Goal: Information Seeking & Learning: Find specific fact

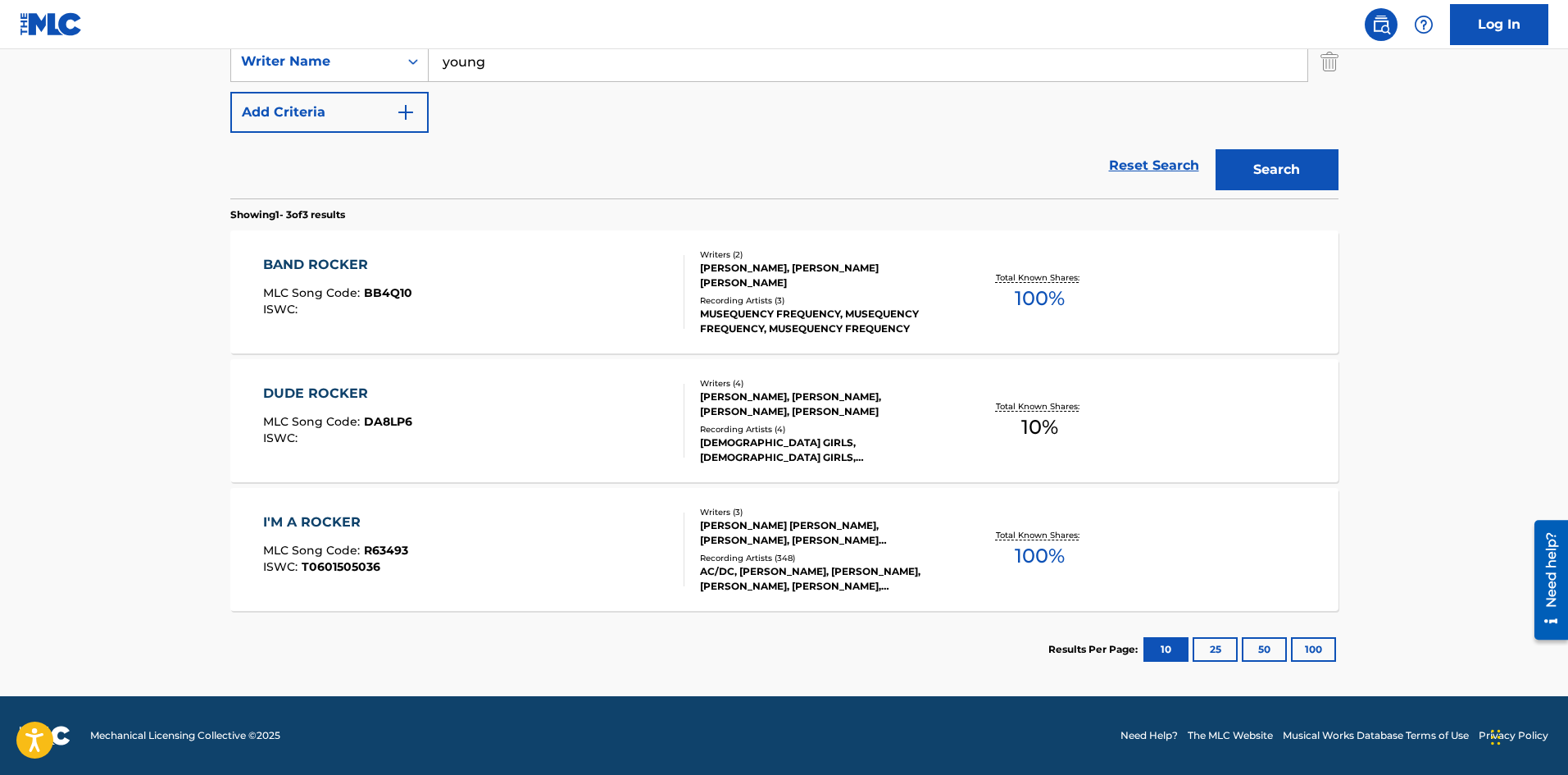
click at [1222, 650] on button "25" at bounding box center [1215, 649] width 45 height 24
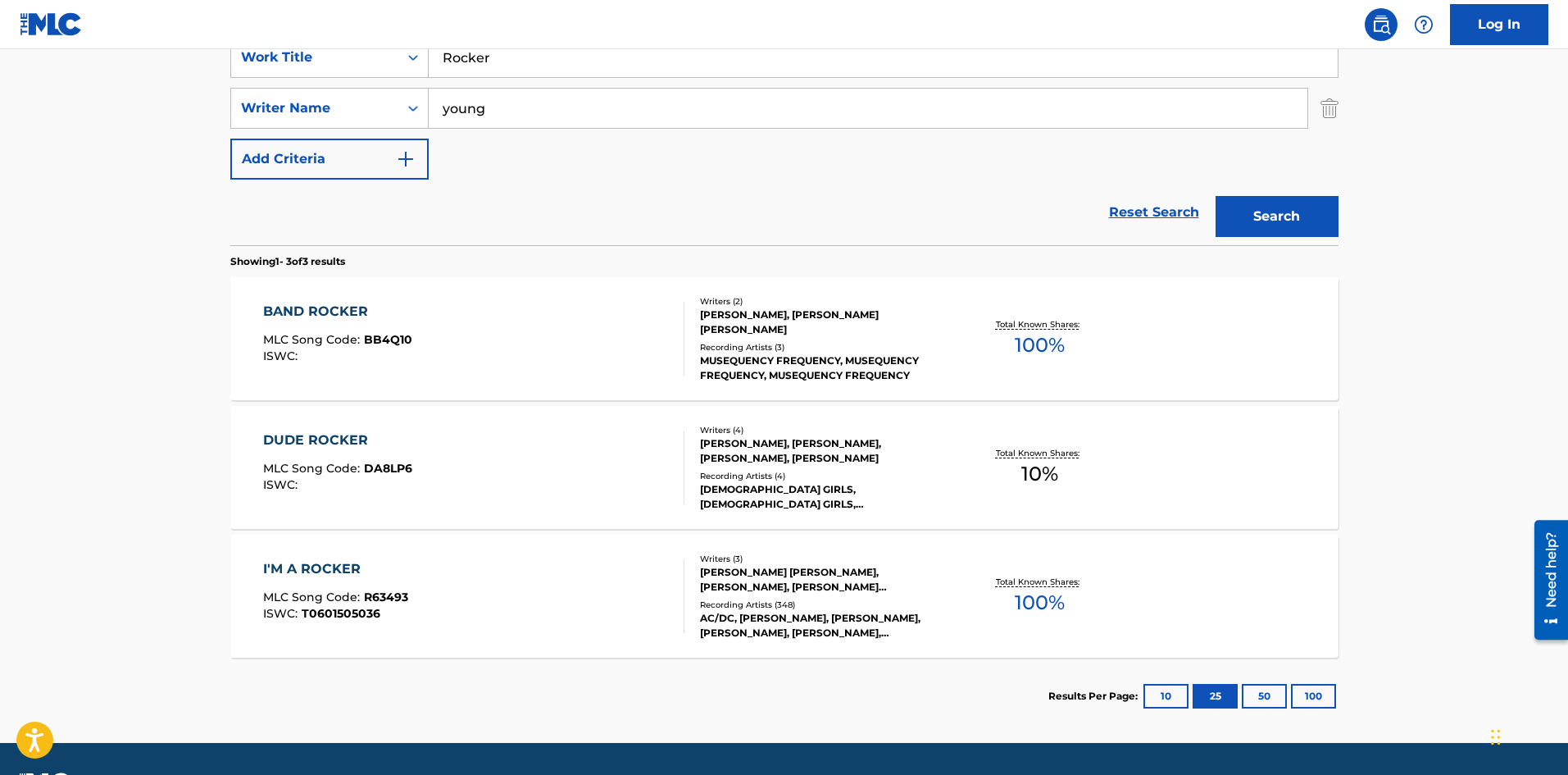
scroll to position [375, 0]
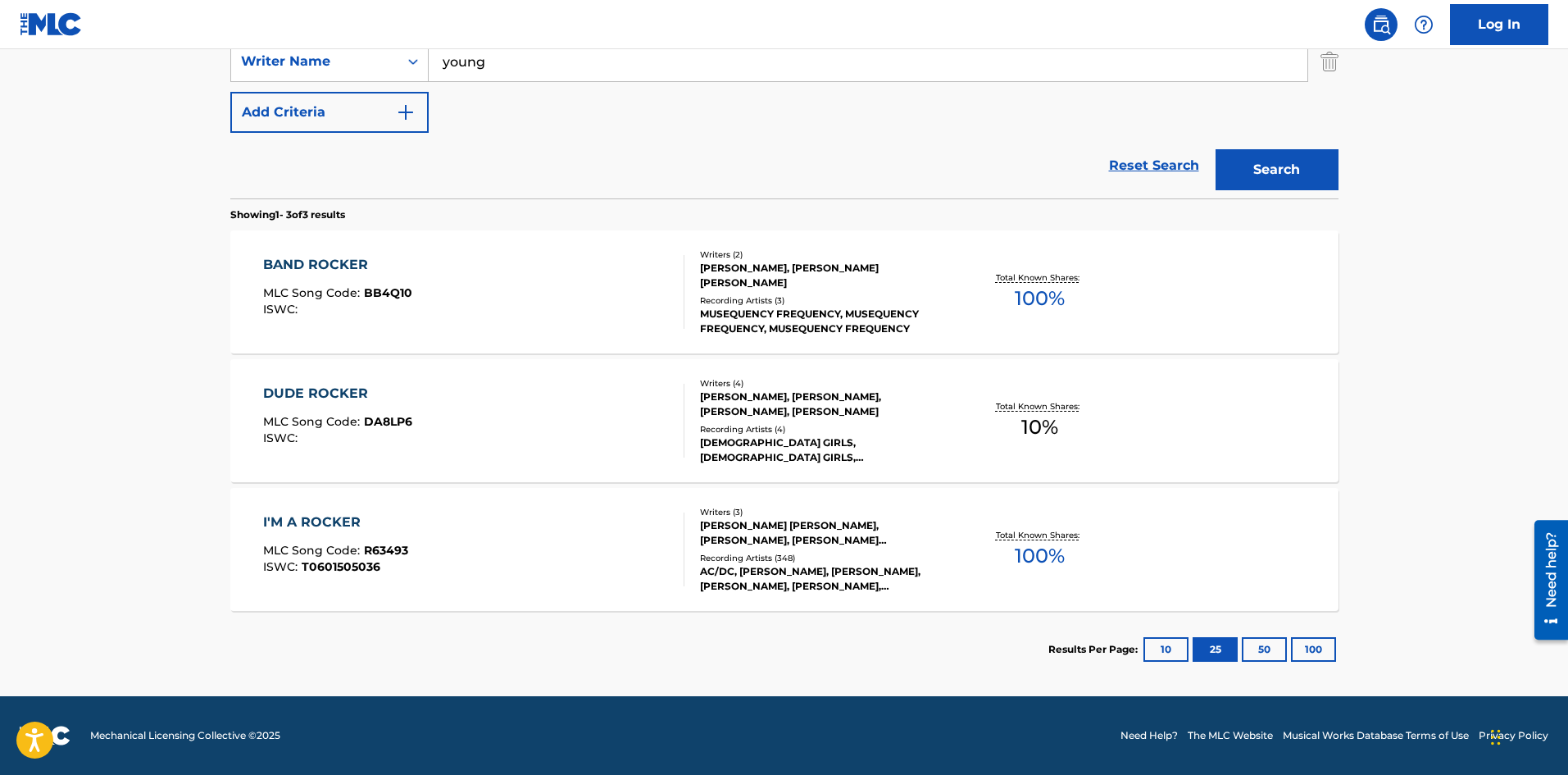
click at [1164, 645] on button "10" at bounding box center [1166, 649] width 45 height 24
click at [812, 525] on div "[PERSON_NAME] [PERSON_NAME], [PERSON_NAME], [PERSON_NAME] [PERSON_NAME]" at bounding box center [823, 533] width 247 height 30
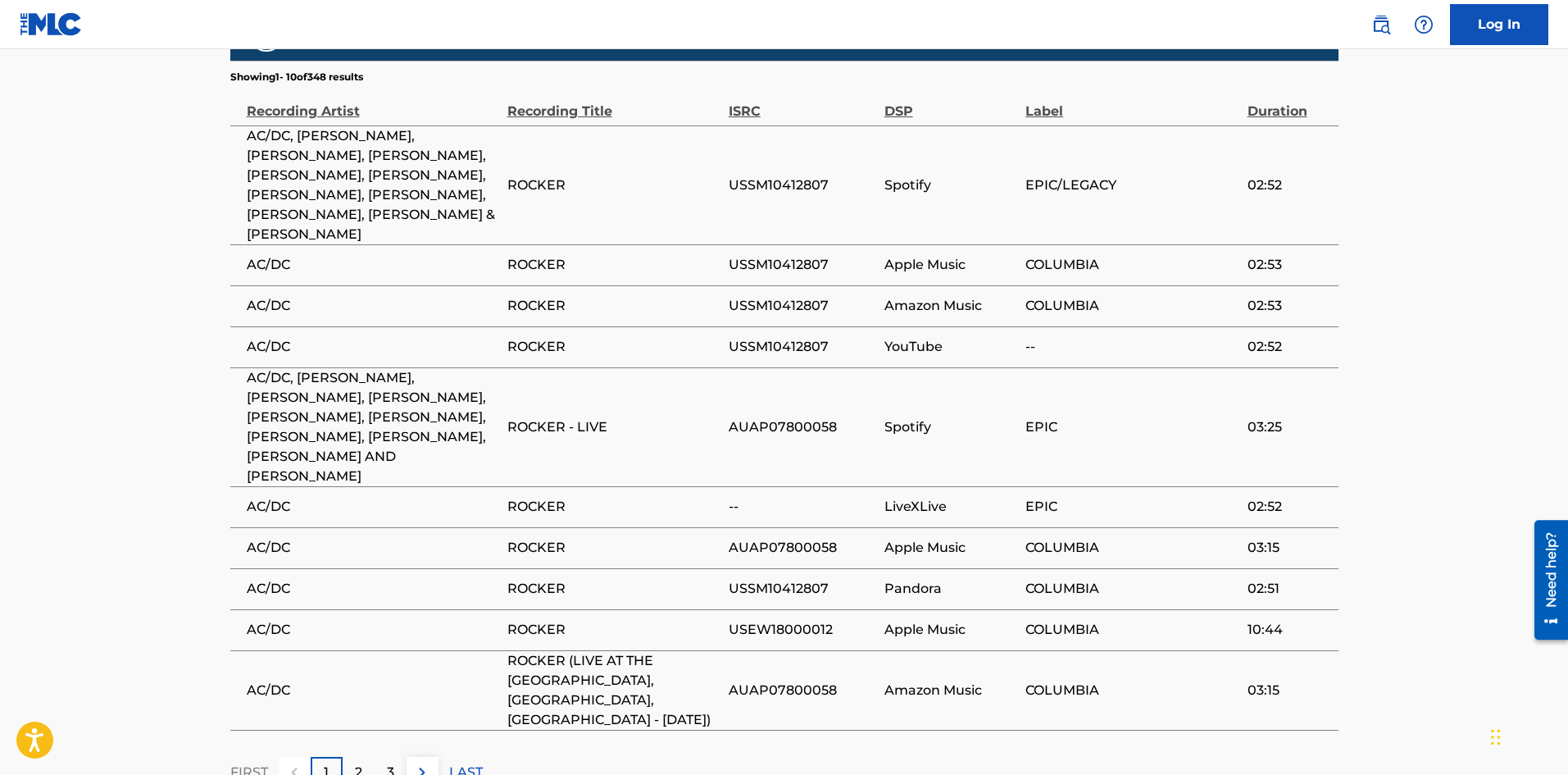
scroll to position [1438, 0]
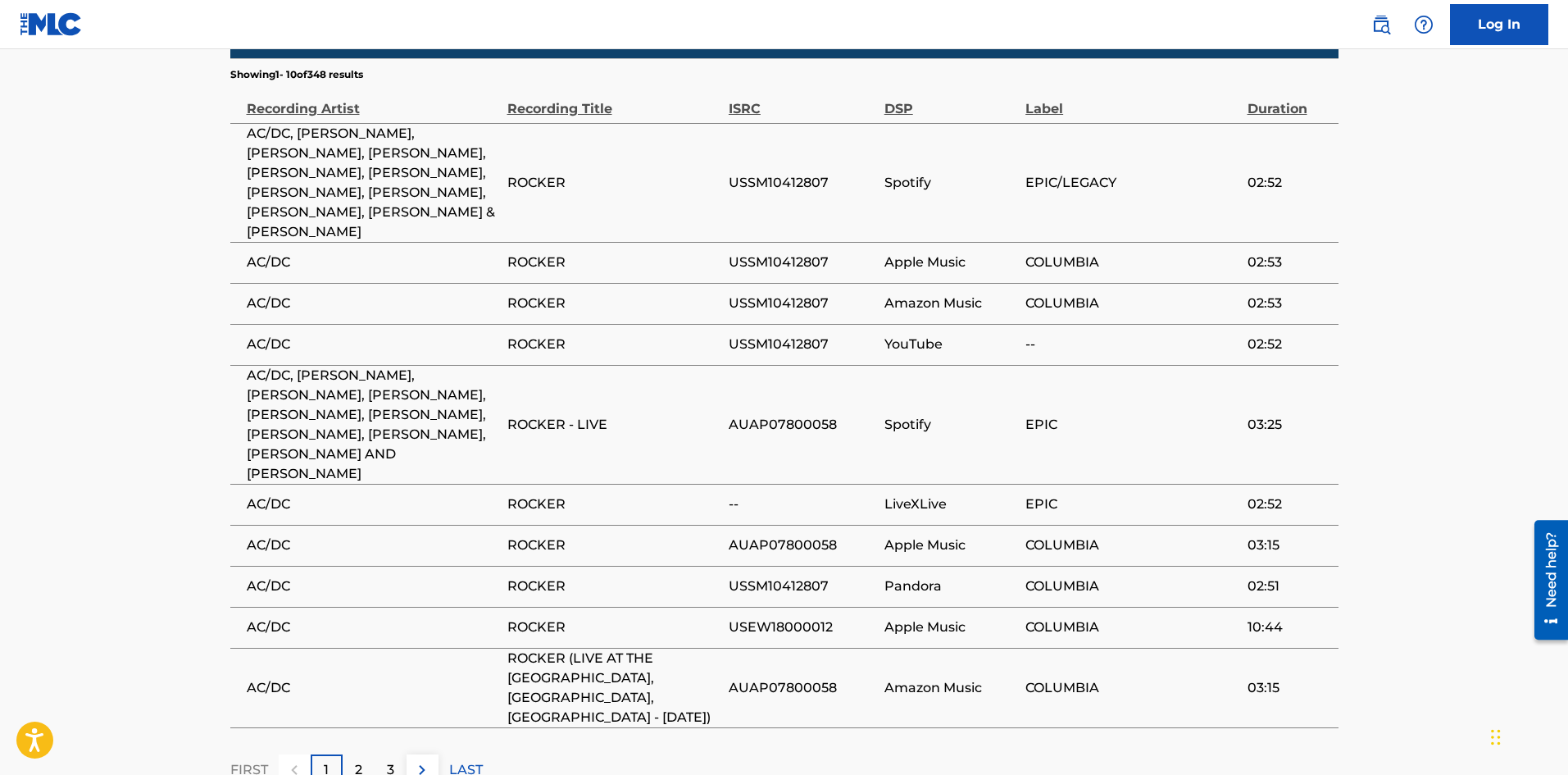
click at [378, 754] on div "3" at bounding box center [390, 770] width 32 height 32
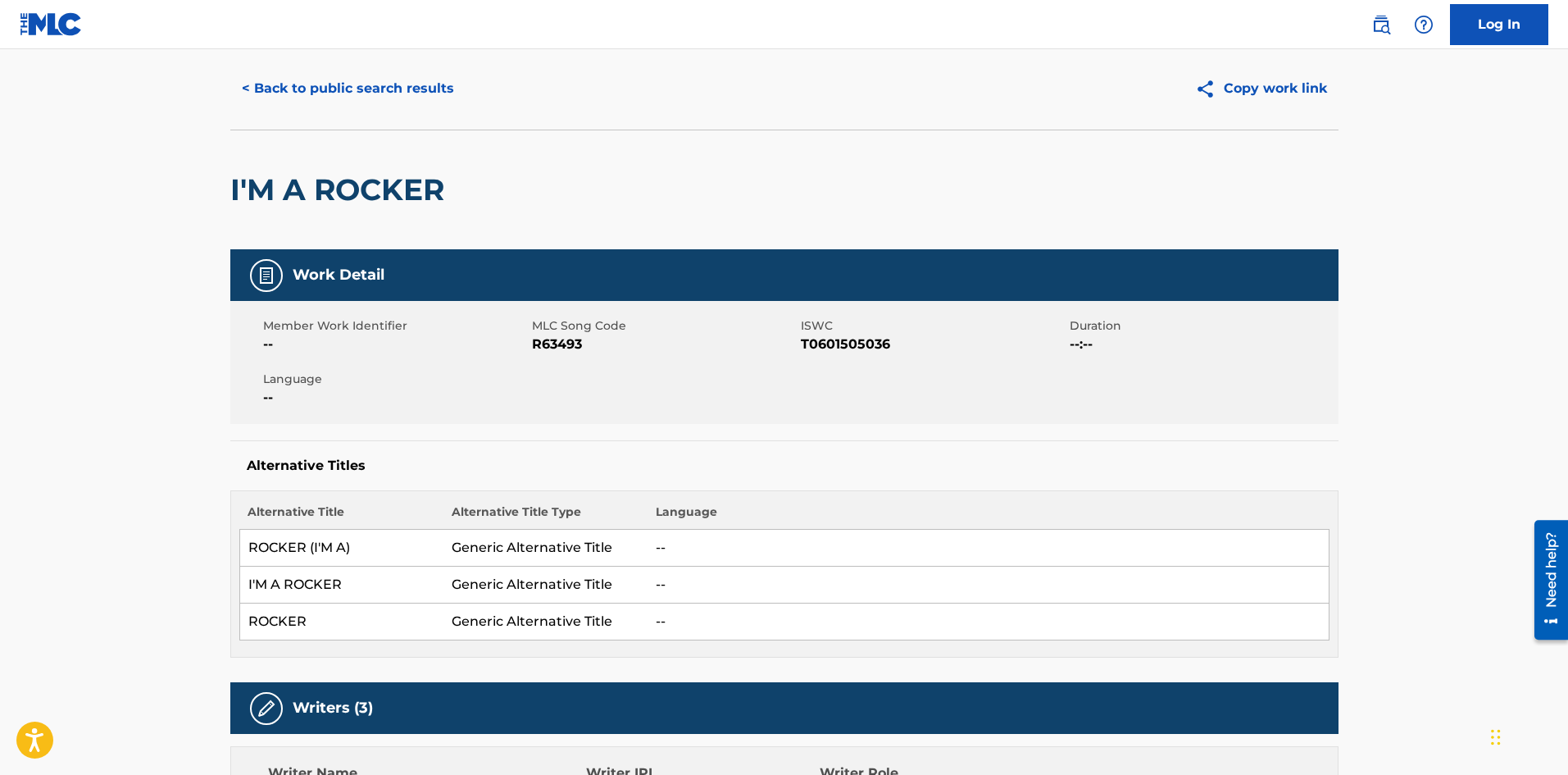
scroll to position [0, 0]
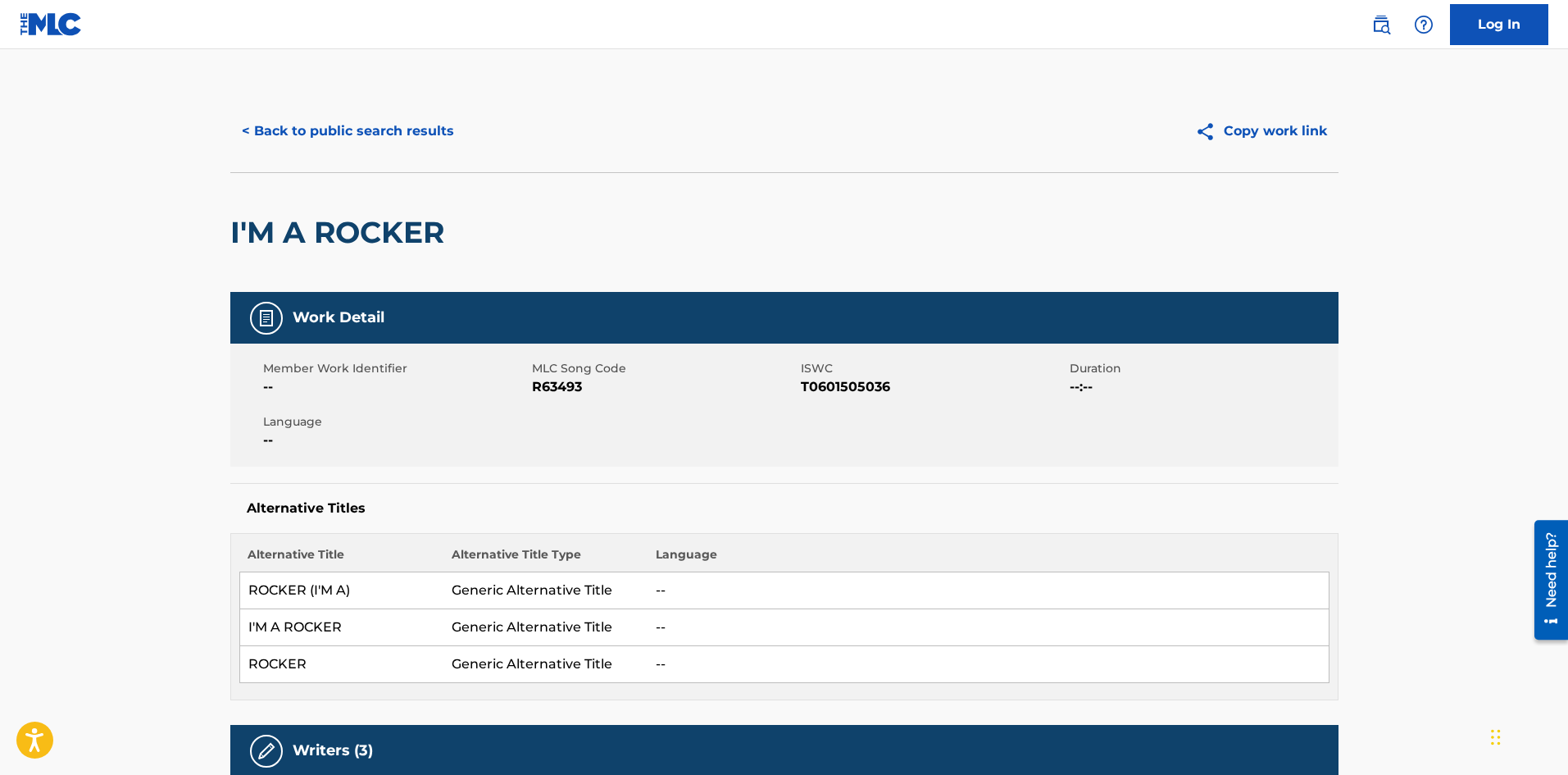
click at [374, 135] on button "< Back to public search results" at bounding box center [348, 131] width 235 height 41
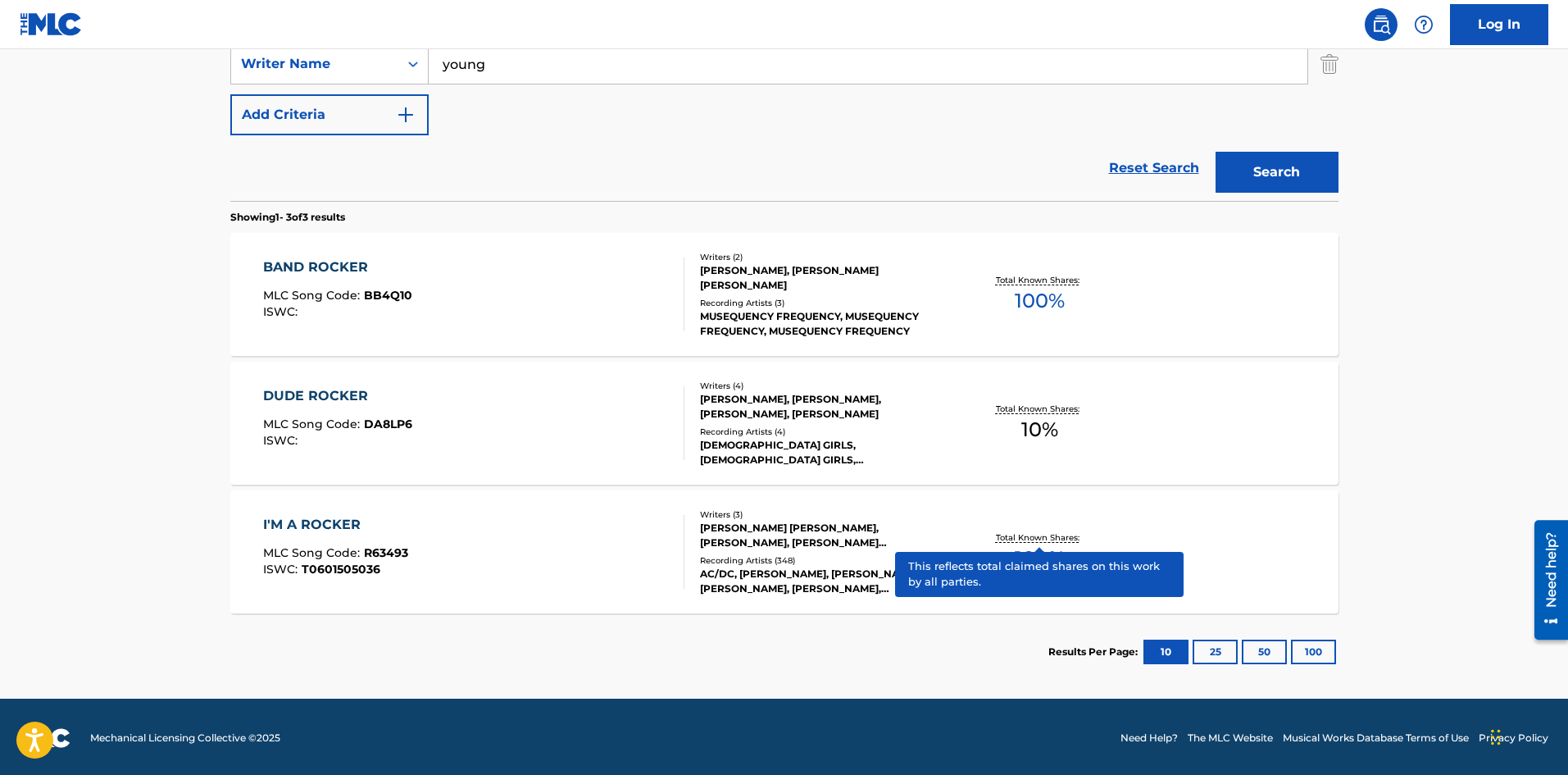
scroll to position [375, 0]
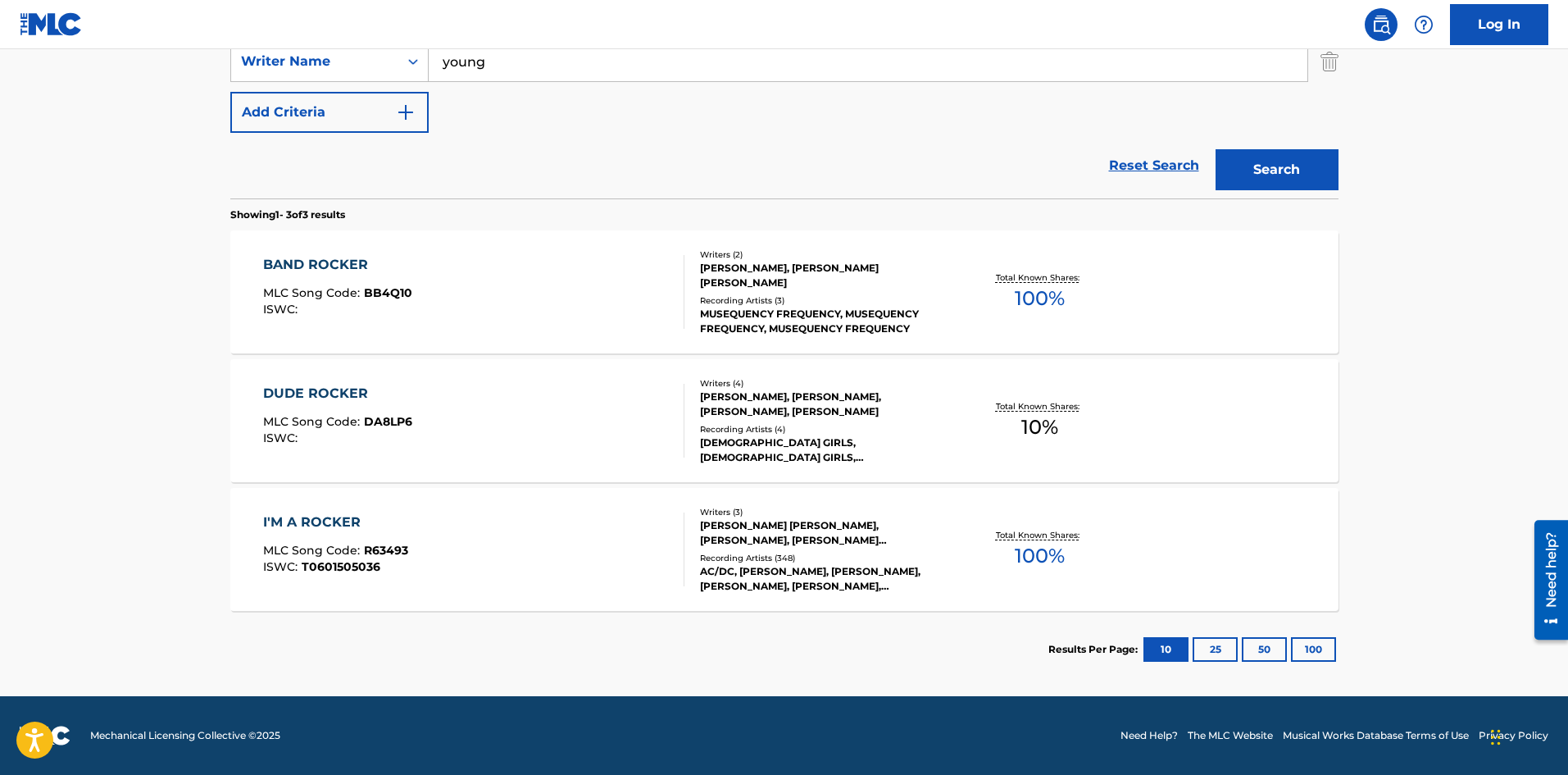
click at [1178, 640] on button "10" at bounding box center [1166, 649] width 45 height 24
click at [1204, 645] on button "25" at bounding box center [1215, 649] width 45 height 24
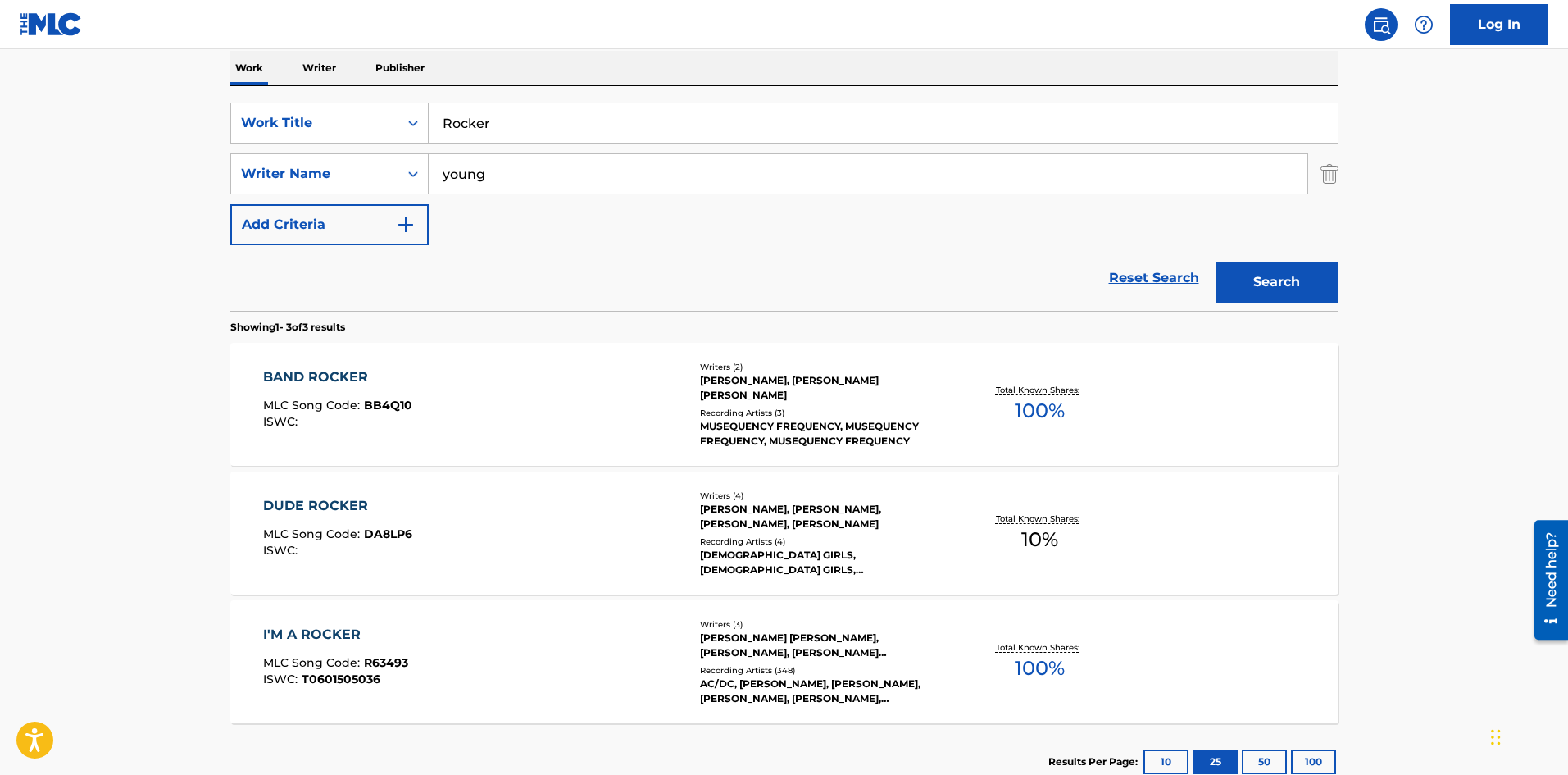
scroll to position [246, 0]
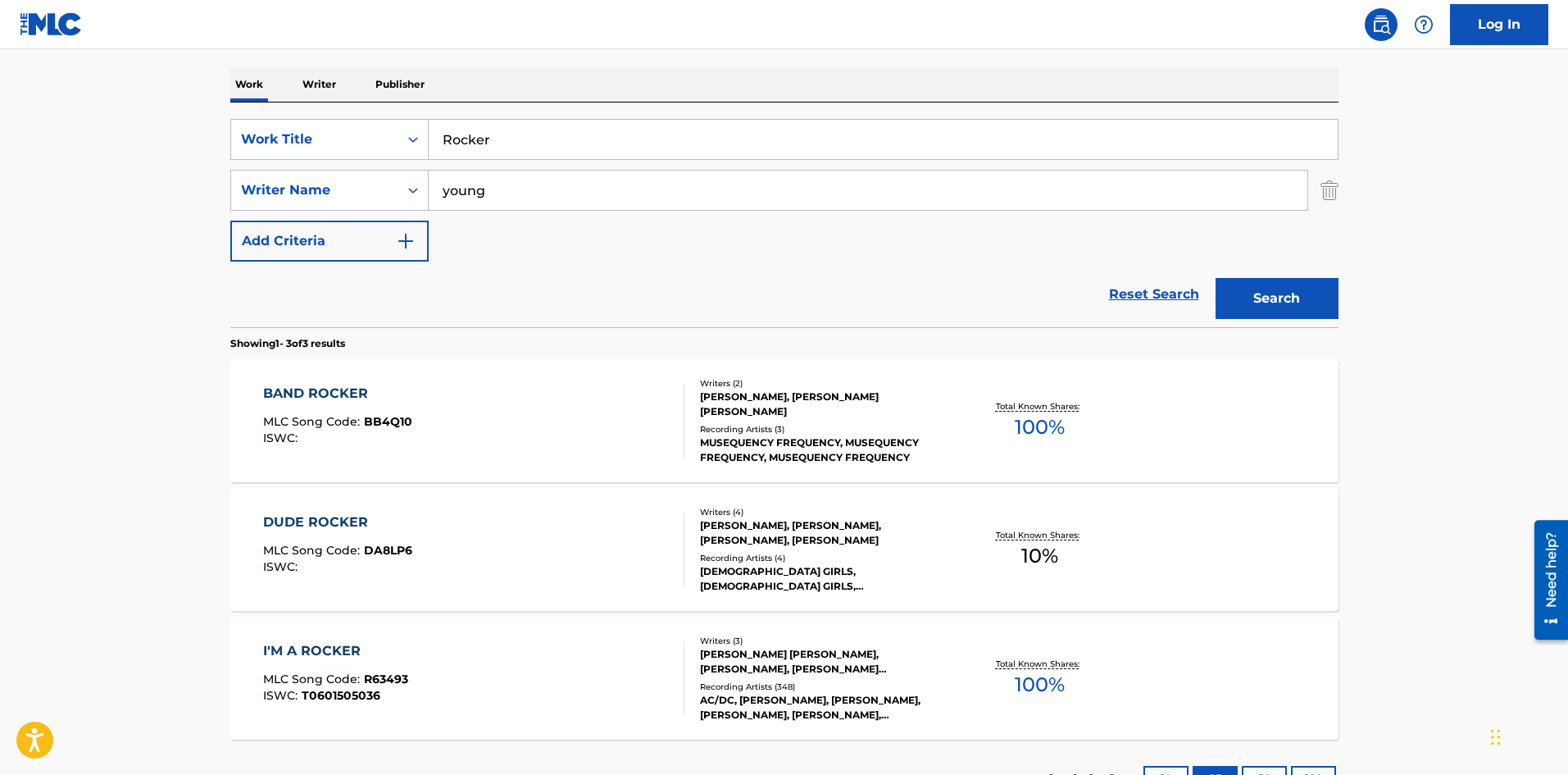
click at [445, 140] on input "Rocker" at bounding box center [883, 139] width 909 height 39
type input "Im a Rocker"
click at [1216, 278] on button "Search" at bounding box center [1277, 298] width 123 height 41
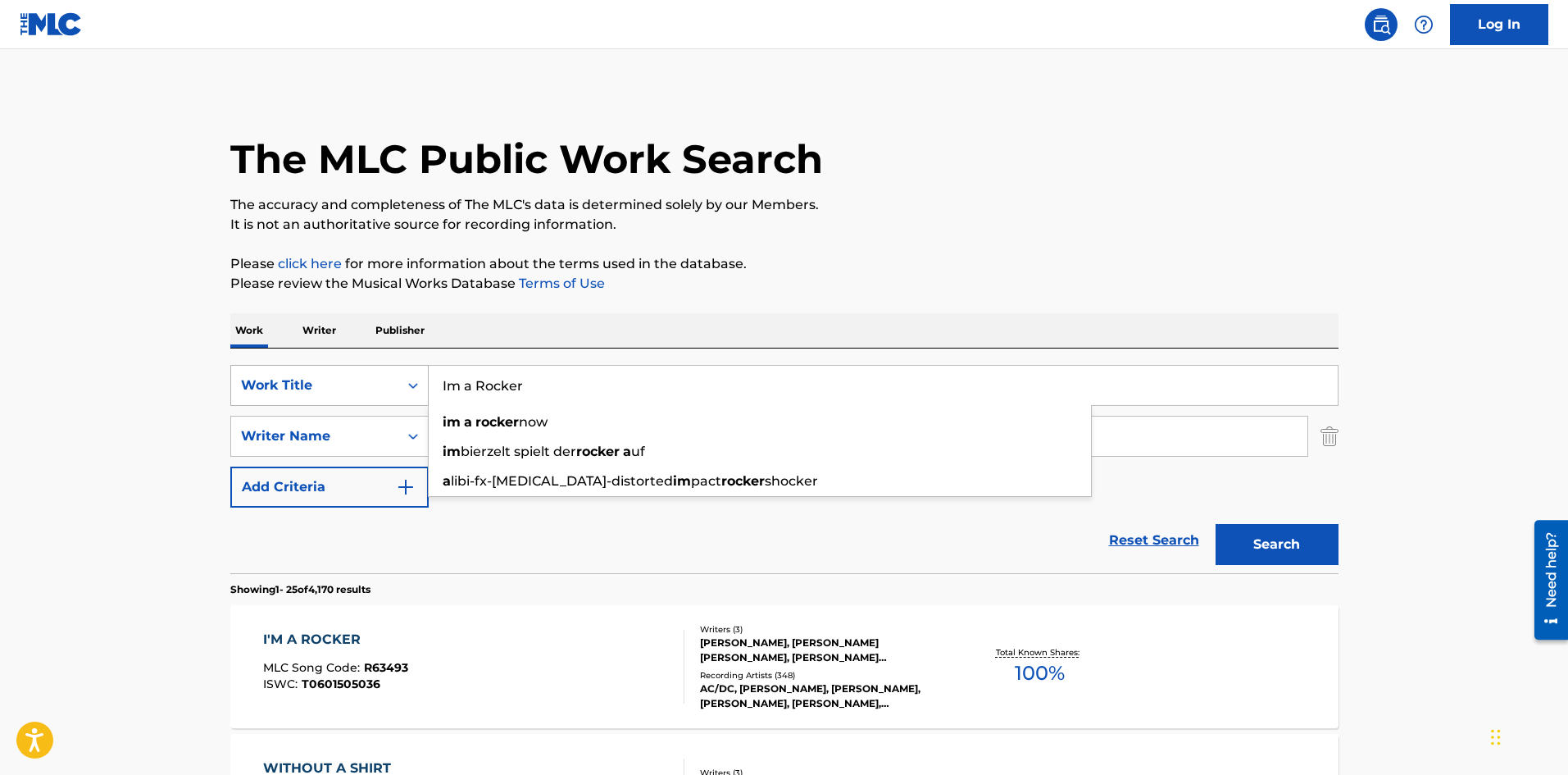
click at [411, 384] on icon "Search Form" at bounding box center [413, 385] width 17 height 17
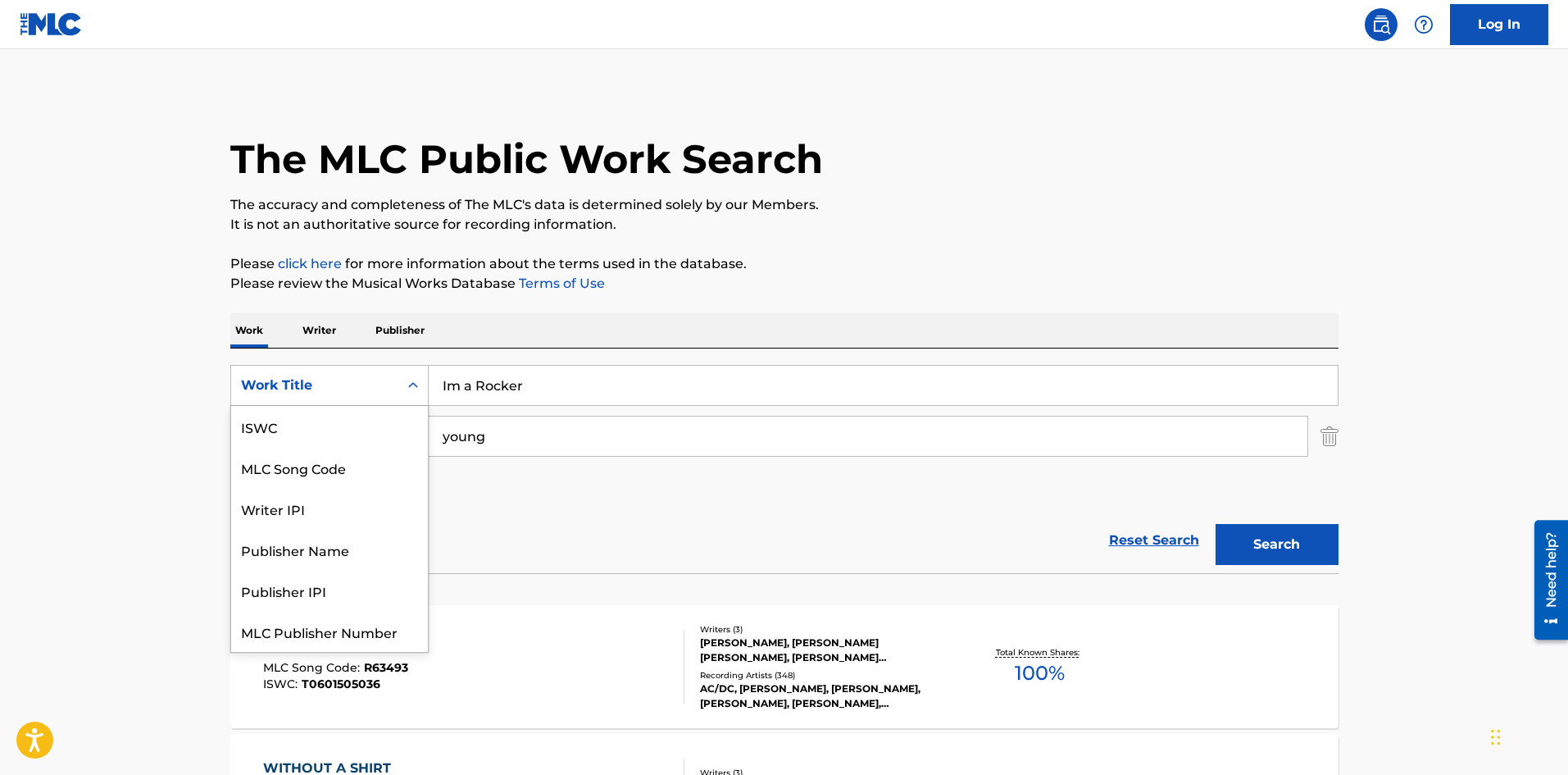
scroll to position [41, 0]
click at [391, 433] on div "MLC Song Code" at bounding box center [329, 426] width 197 height 41
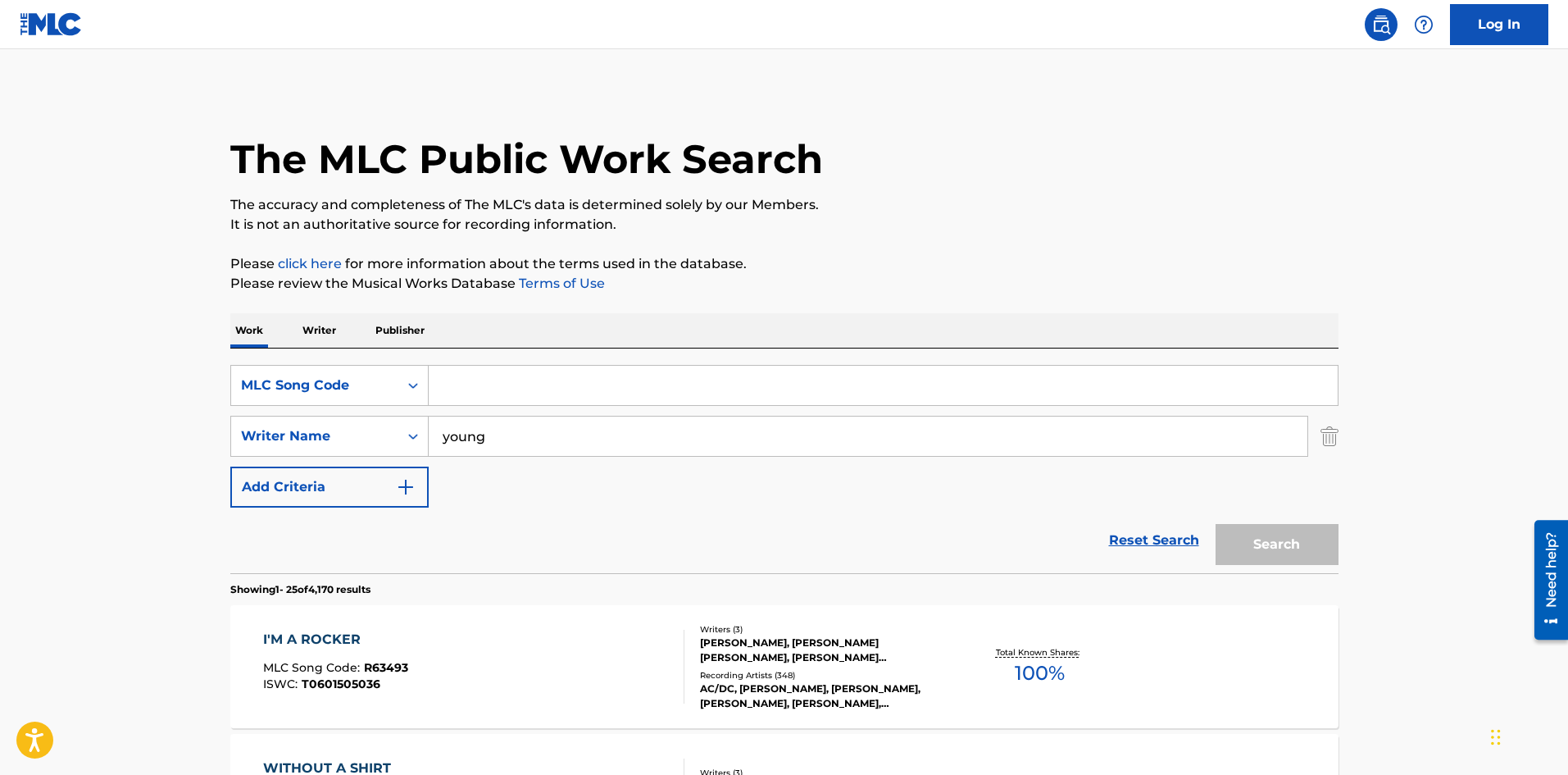
click at [488, 390] on input "Search Form" at bounding box center [883, 385] width 909 height 39
paste input "W58280"
type input "W58280"
click at [1235, 544] on button "Search" at bounding box center [1277, 544] width 123 height 41
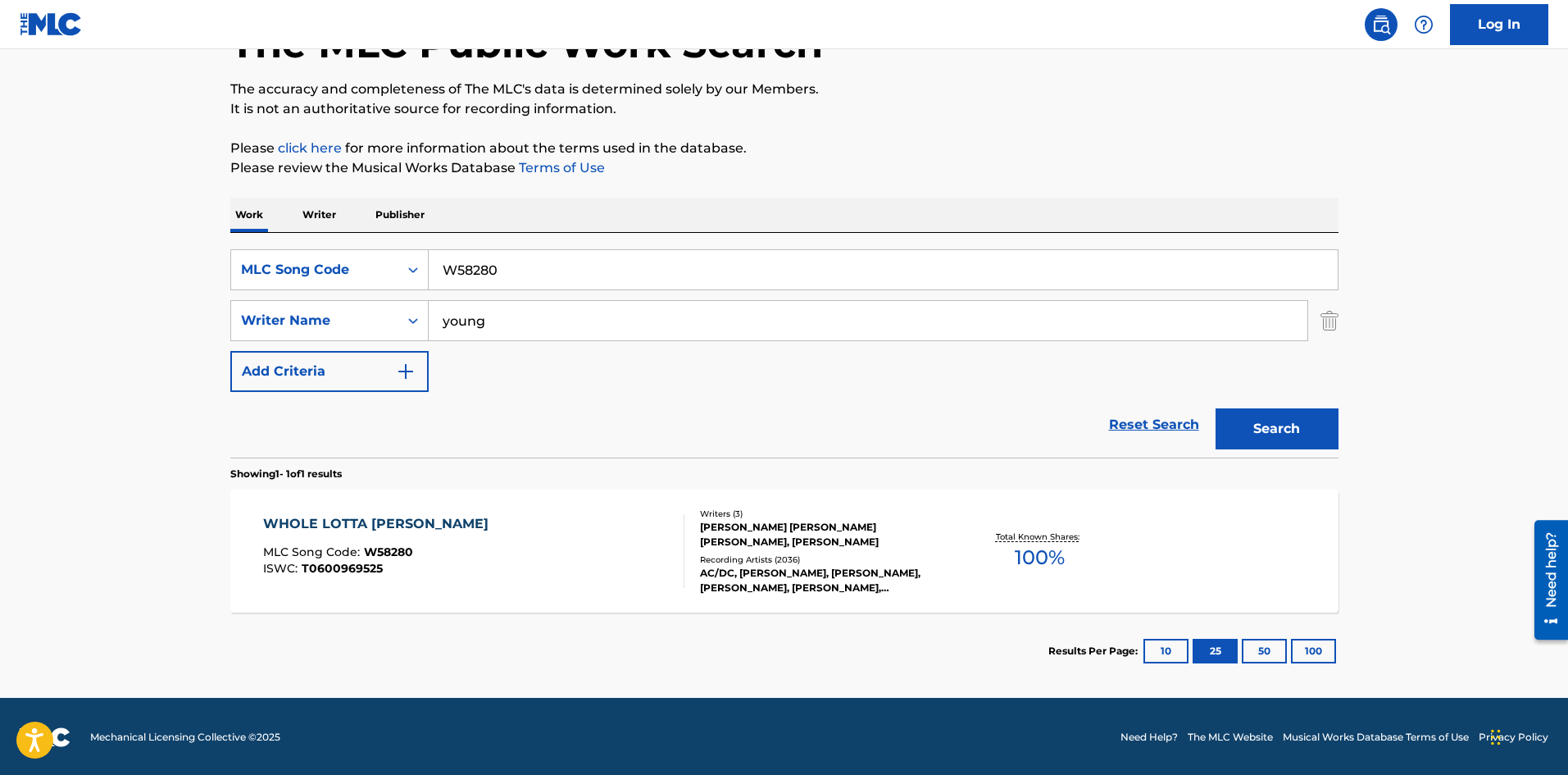
scroll to position [117, 0]
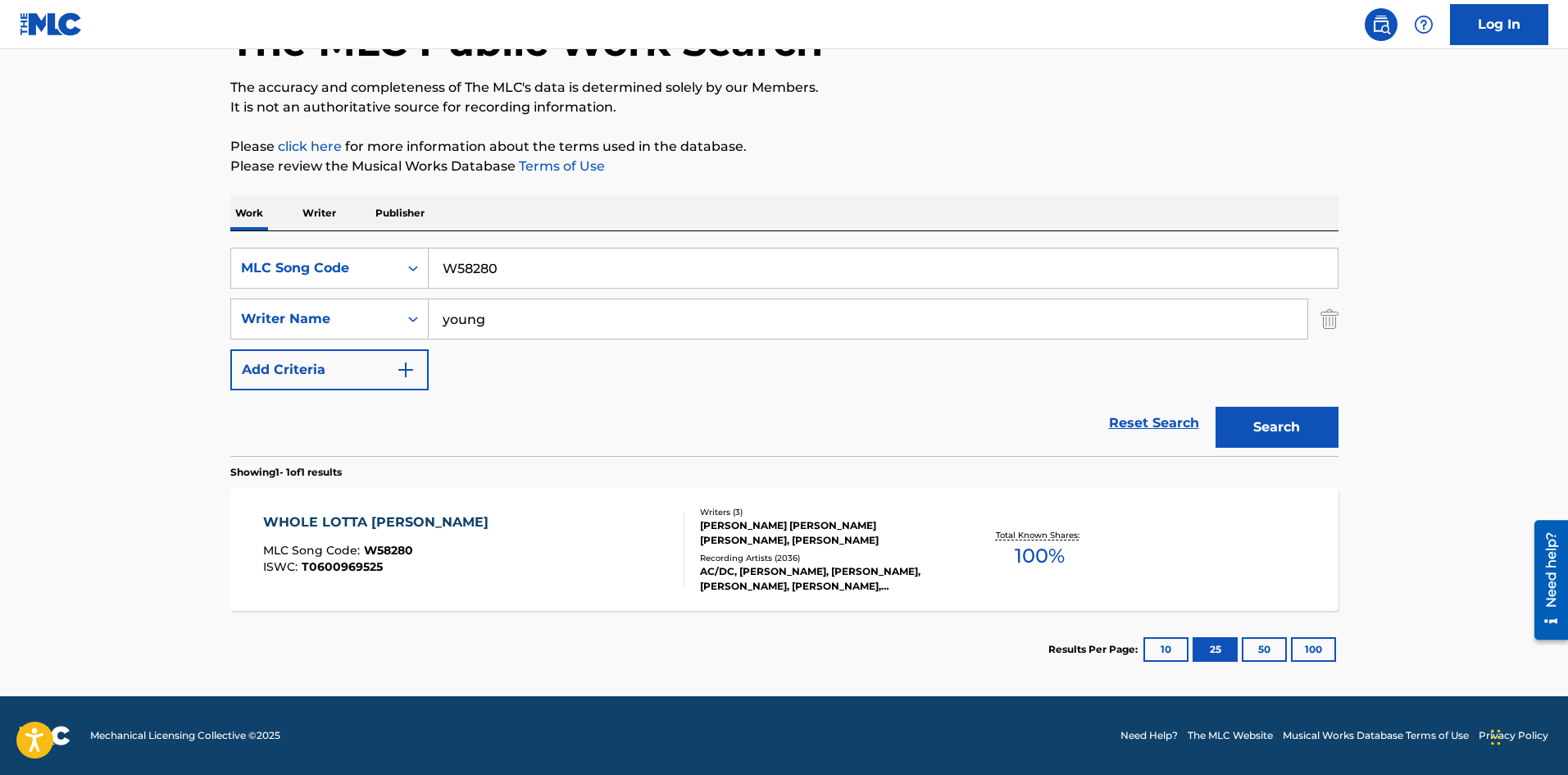
click at [1322, 322] on img "Search Form" at bounding box center [1330, 319] width 18 height 41
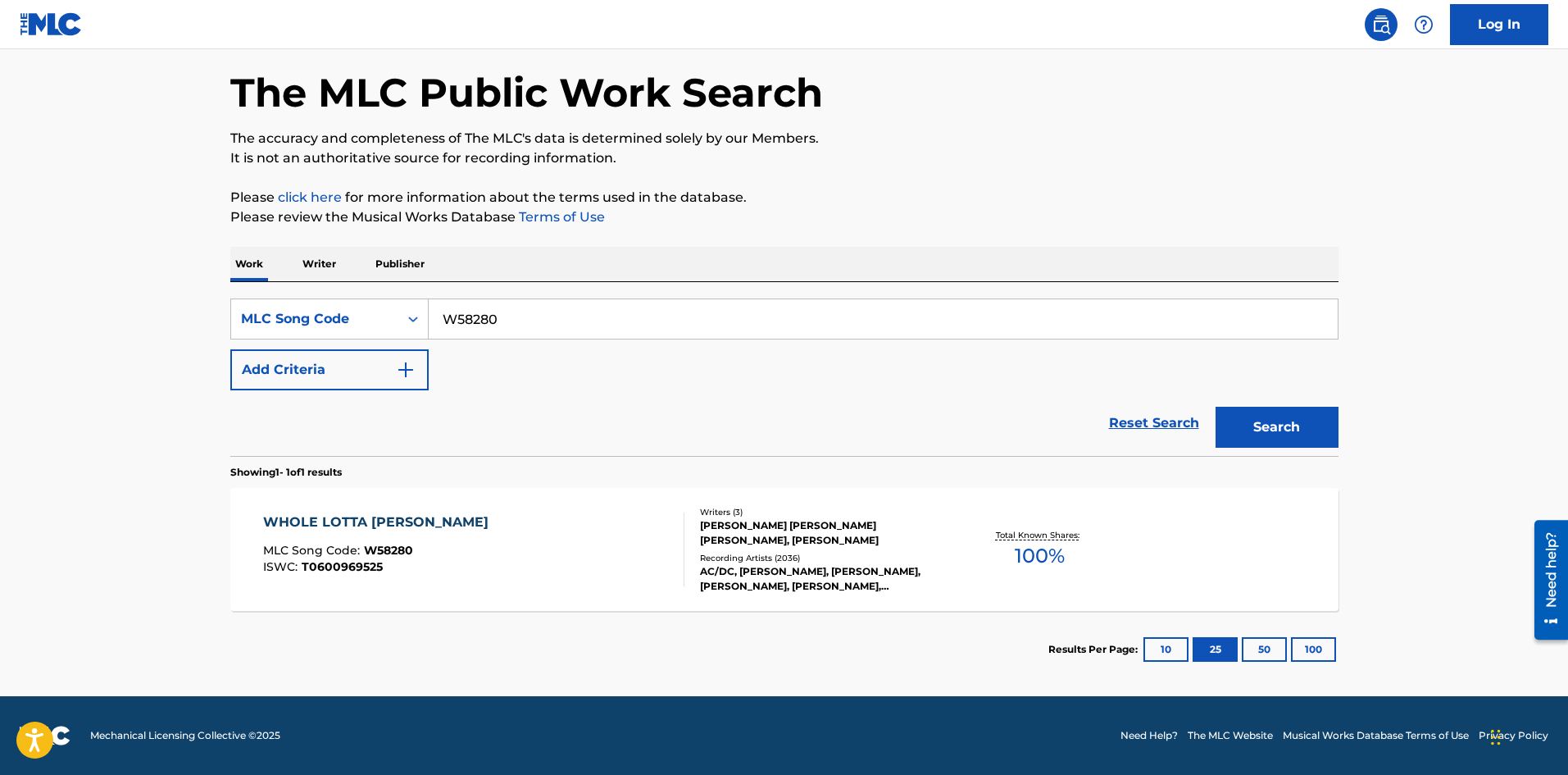
click at [384, 521] on div "WHOLE LOTTA [PERSON_NAME]" at bounding box center [379, 522] width 233 height 20
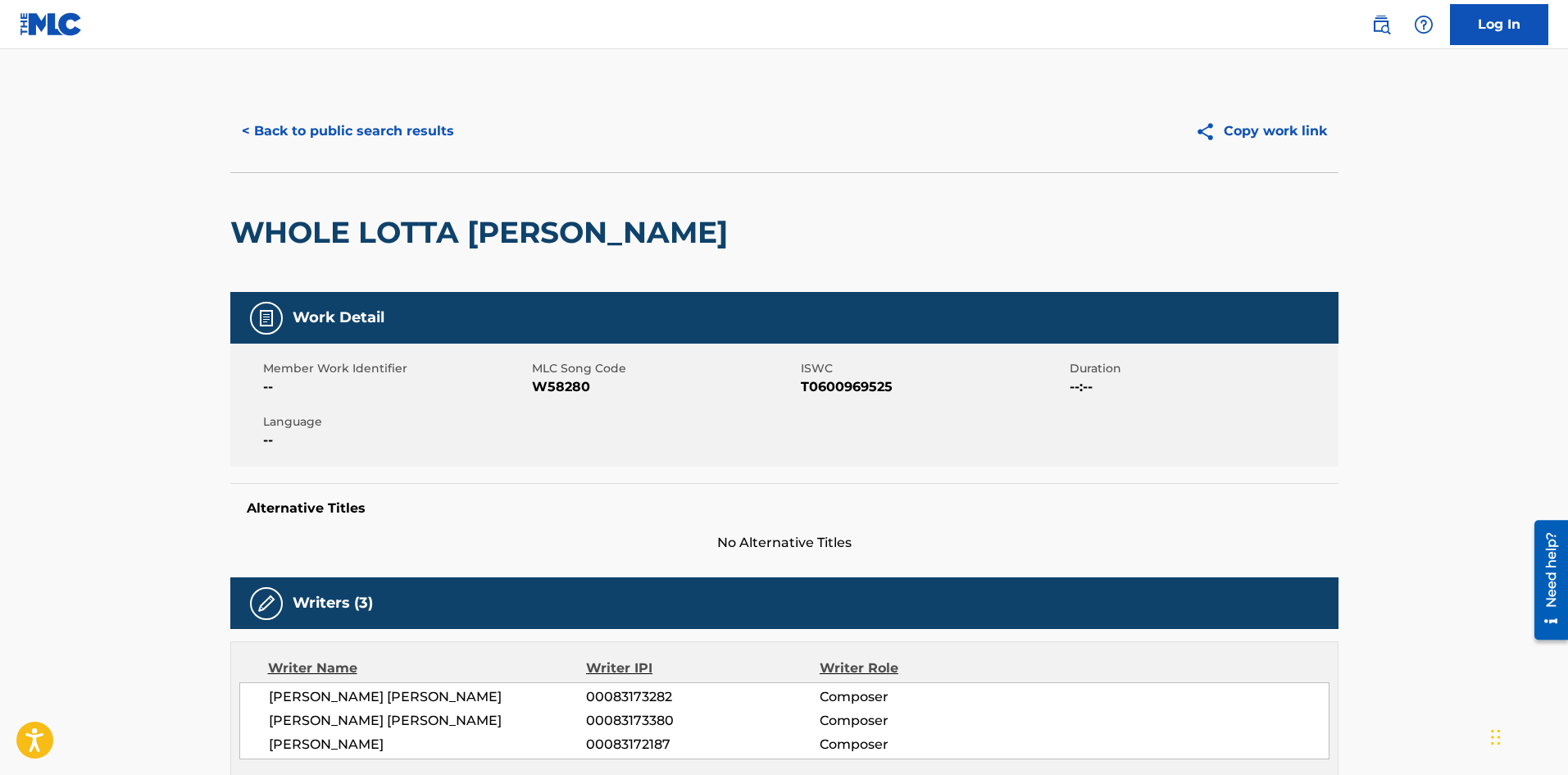
click at [361, 127] on button "< Back to public search results" at bounding box center [348, 131] width 235 height 41
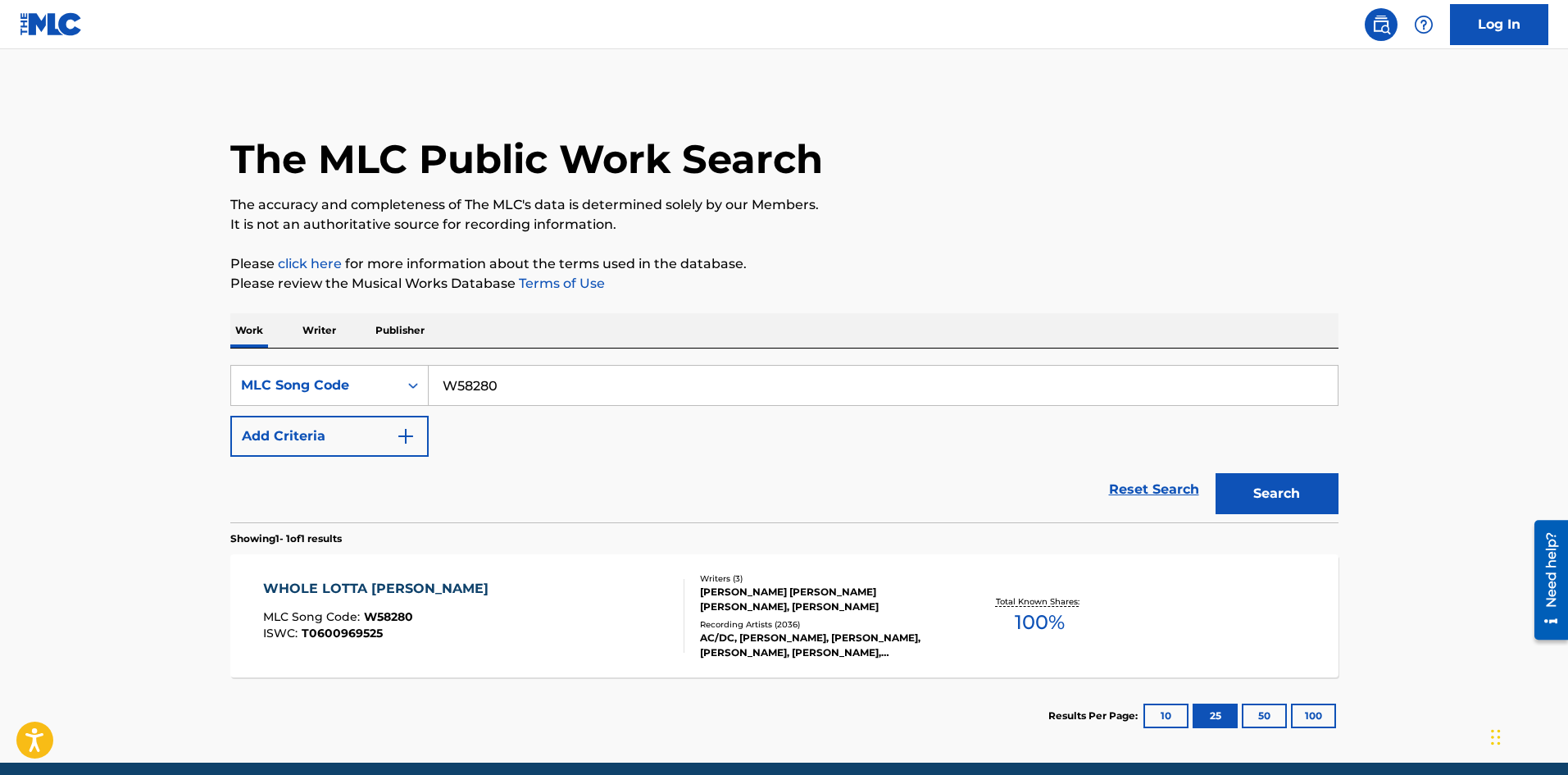
scroll to position [24, 0]
